Goal: Find specific page/section: Find specific page/section

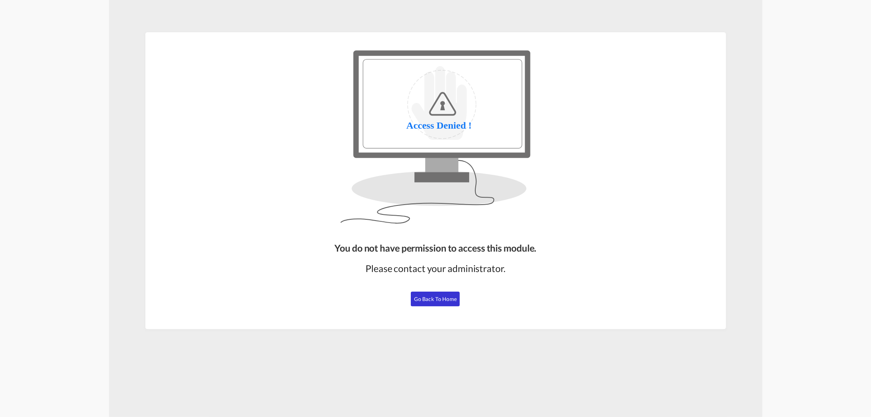
click at [430, 298] on span "Go Back to Home" at bounding box center [435, 299] width 43 height 7
